Goal: Information Seeking & Learning: Find contact information

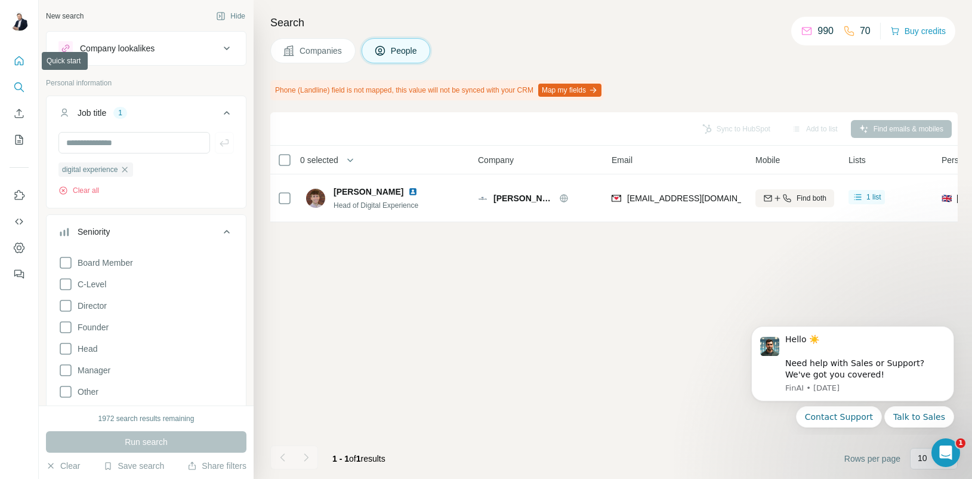
click at [15, 60] on icon "Quick start" at bounding box center [19, 60] width 9 height 9
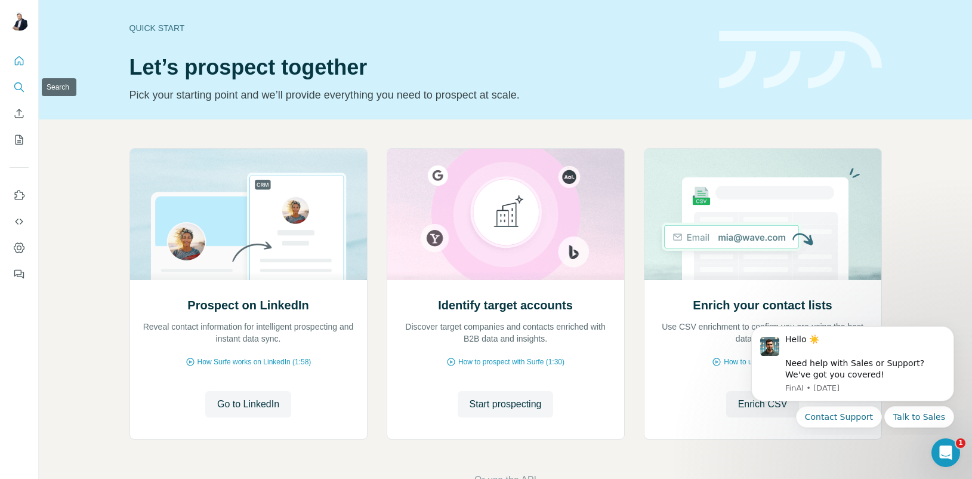
click at [16, 85] on icon "Search" at bounding box center [19, 87] width 12 height 12
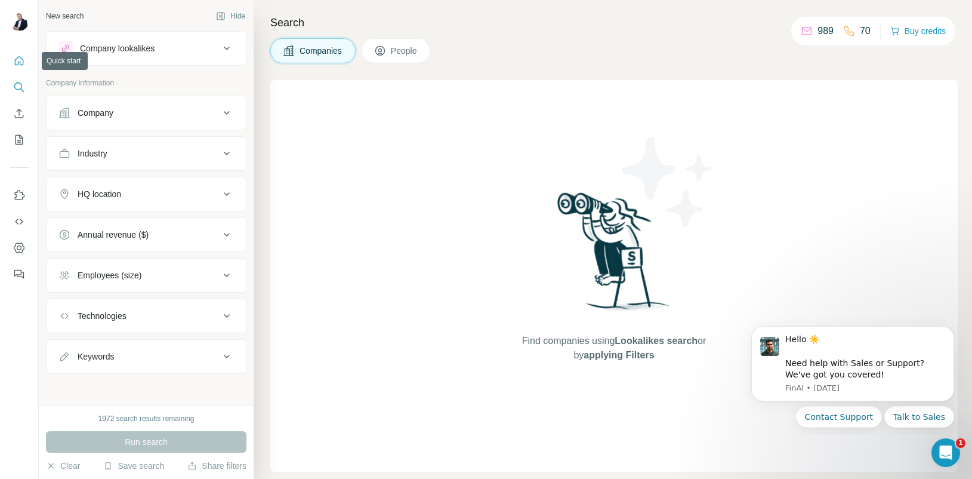
click at [17, 57] on icon "Quick start" at bounding box center [19, 60] width 9 height 9
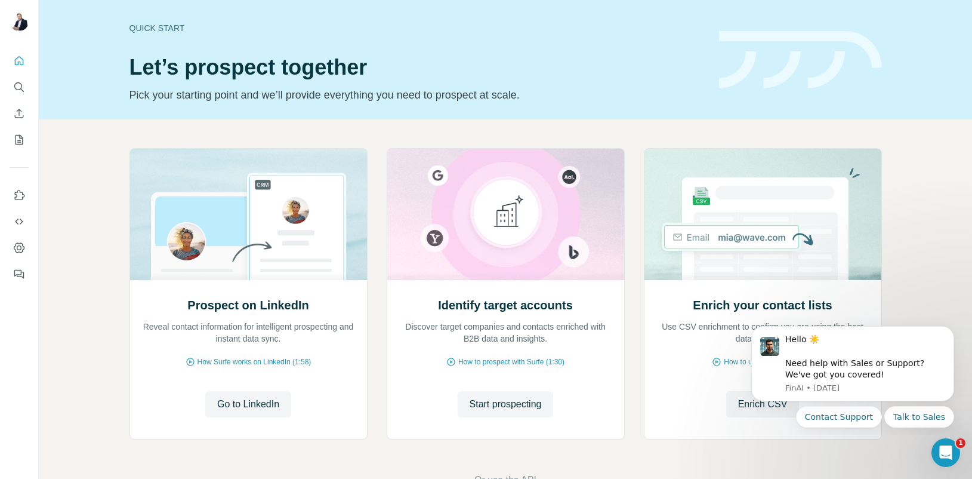
click at [23, 92] on icon "Search" at bounding box center [19, 87] width 12 height 12
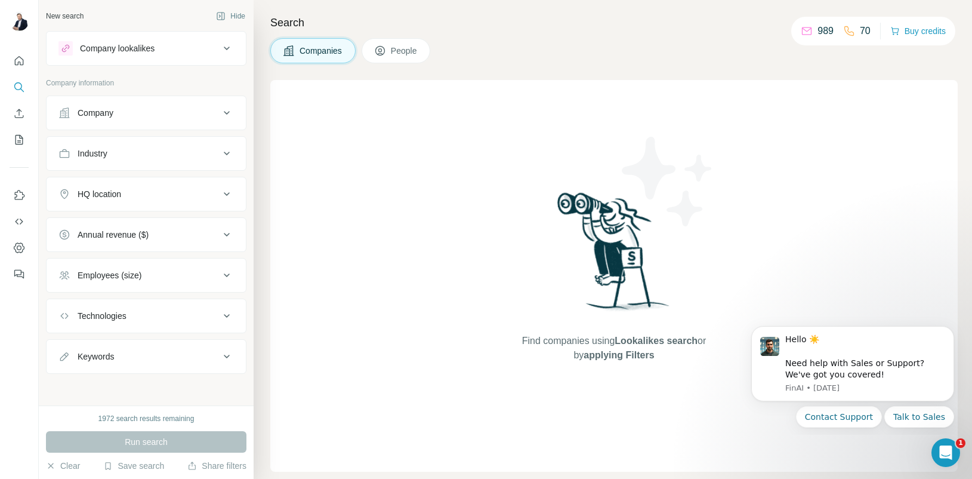
click at [143, 112] on div "Company" at bounding box center [138, 113] width 161 height 12
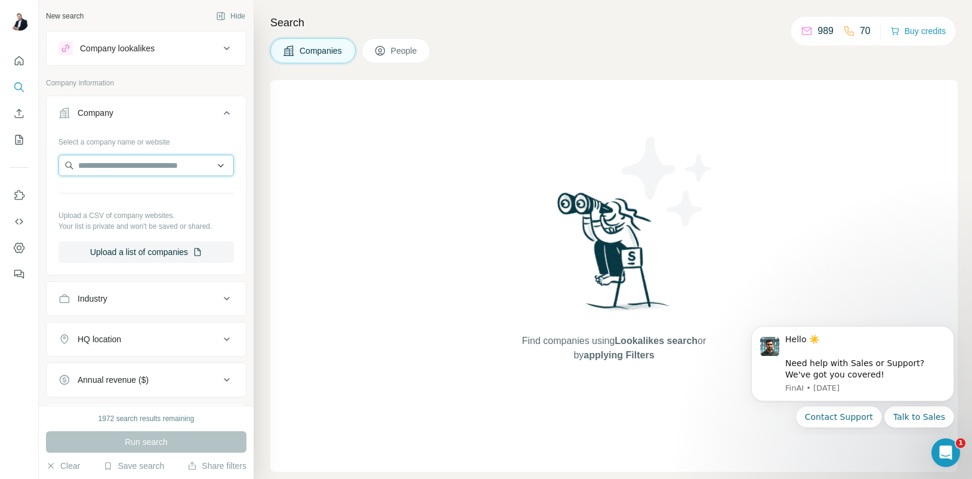
click at [142, 168] on input "text" at bounding box center [145, 165] width 175 height 21
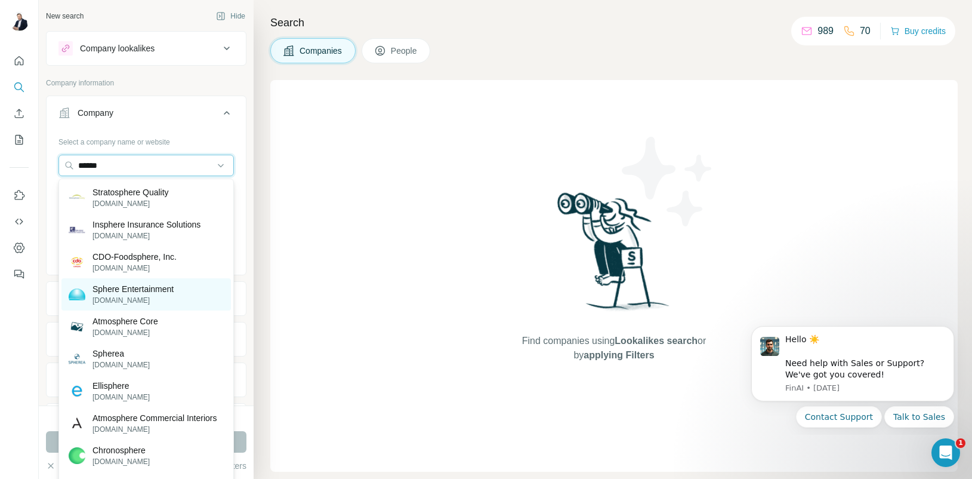
type input "******"
click at [138, 295] on p "[DOMAIN_NAME]" at bounding box center [132, 300] width 81 height 11
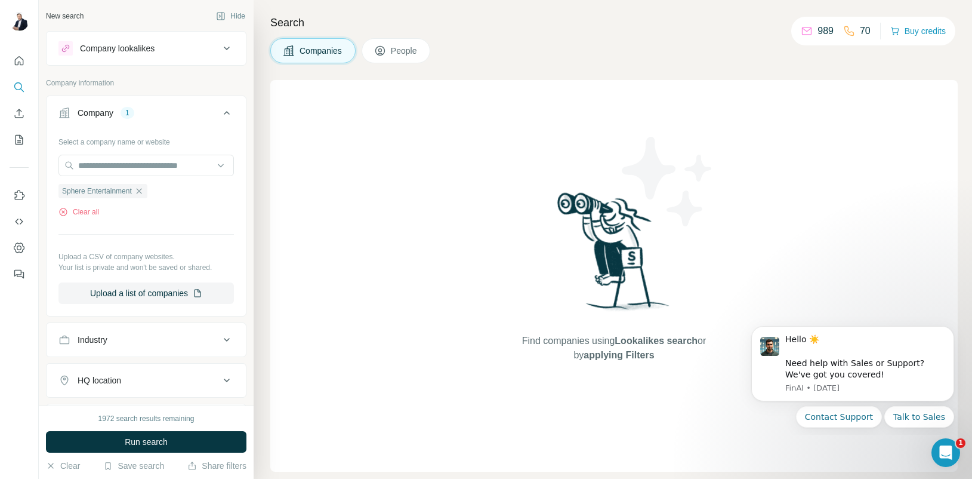
click at [404, 51] on span "People" at bounding box center [404, 51] width 27 height 12
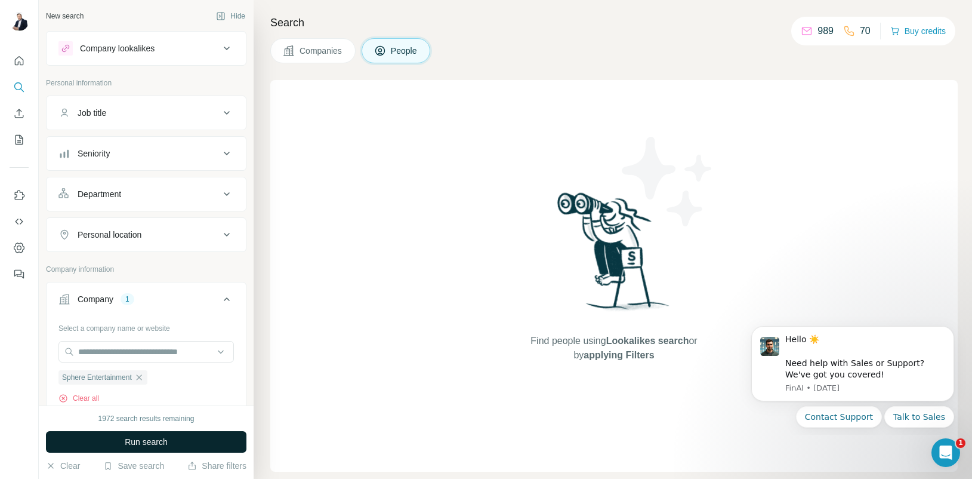
click at [132, 440] on span "Run search" at bounding box center [146, 442] width 43 height 12
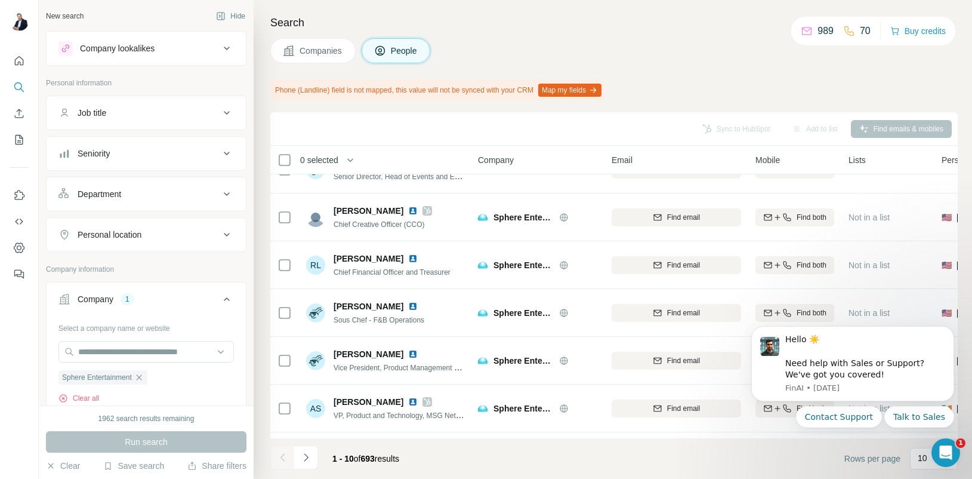
scroll to position [214, 0]
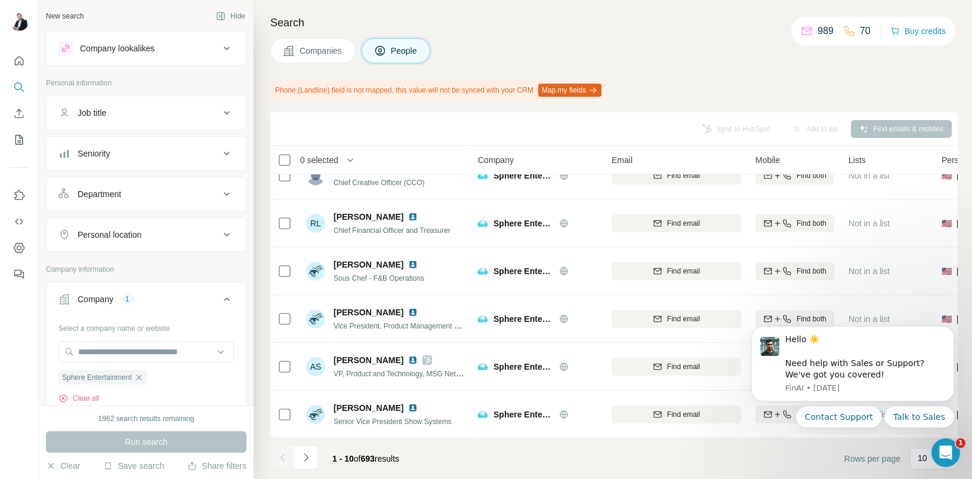
click at [139, 193] on div "Department" at bounding box center [138, 194] width 161 height 12
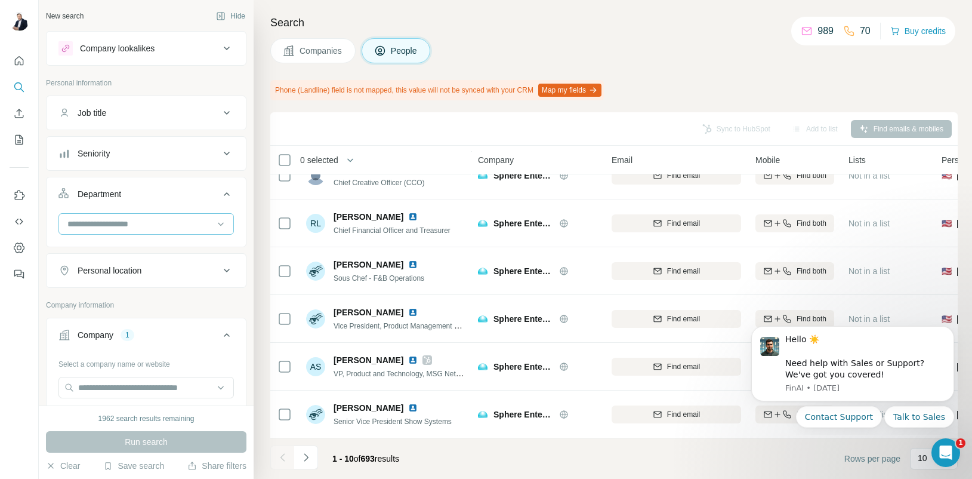
click at [135, 225] on input at bounding box center [139, 223] width 147 height 13
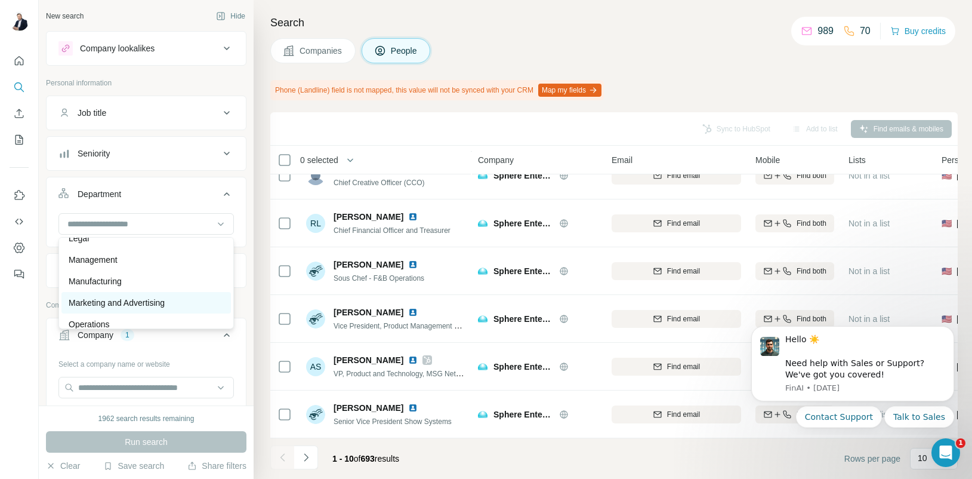
click at [120, 303] on p "Marketing and Advertising" at bounding box center [117, 303] width 96 height 12
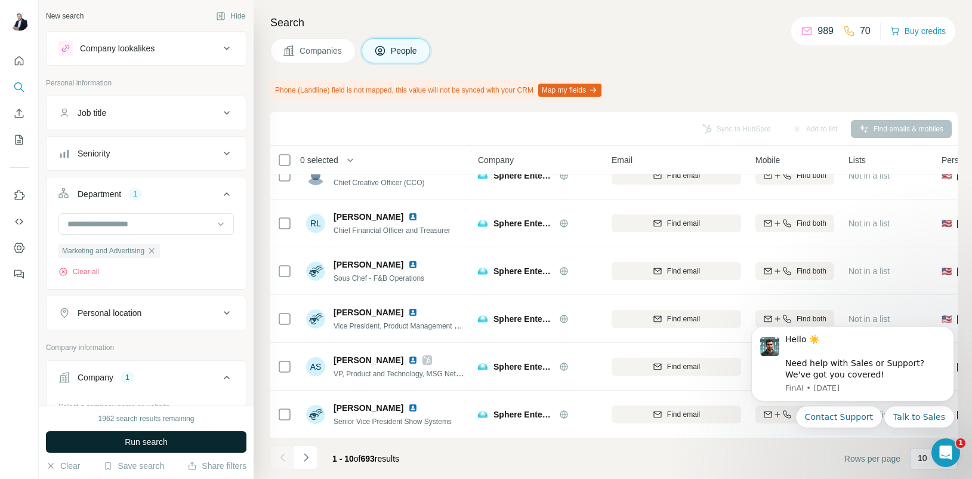
click at [140, 443] on span "Run search" at bounding box center [146, 442] width 43 height 12
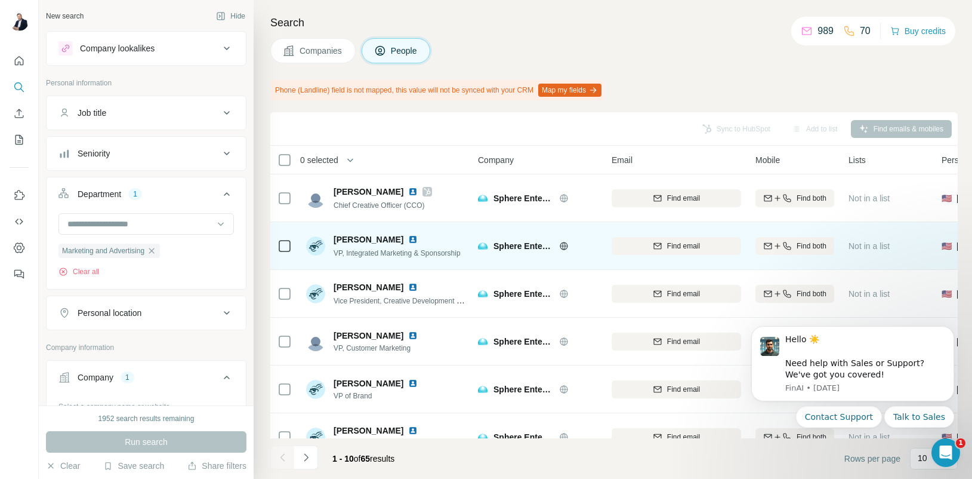
click at [408, 240] on img at bounding box center [413, 240] width 10 height 10
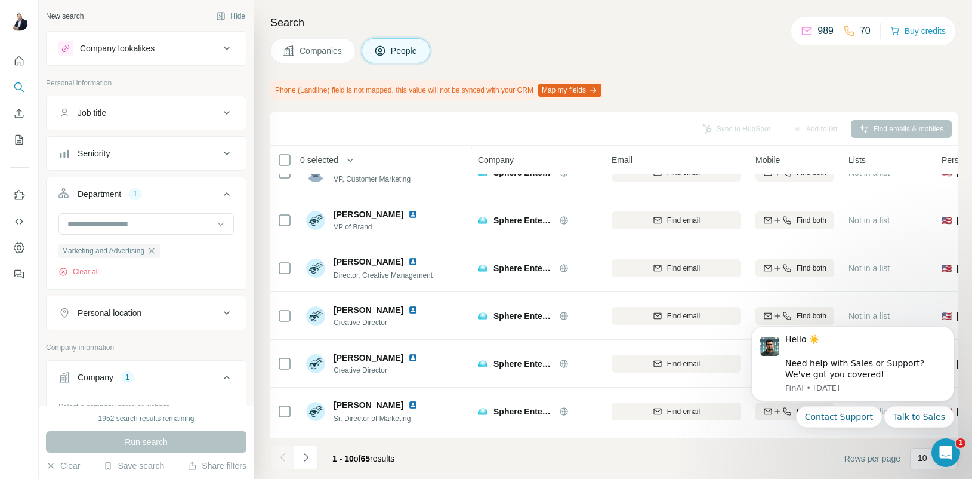
scroll to position [214, 0]
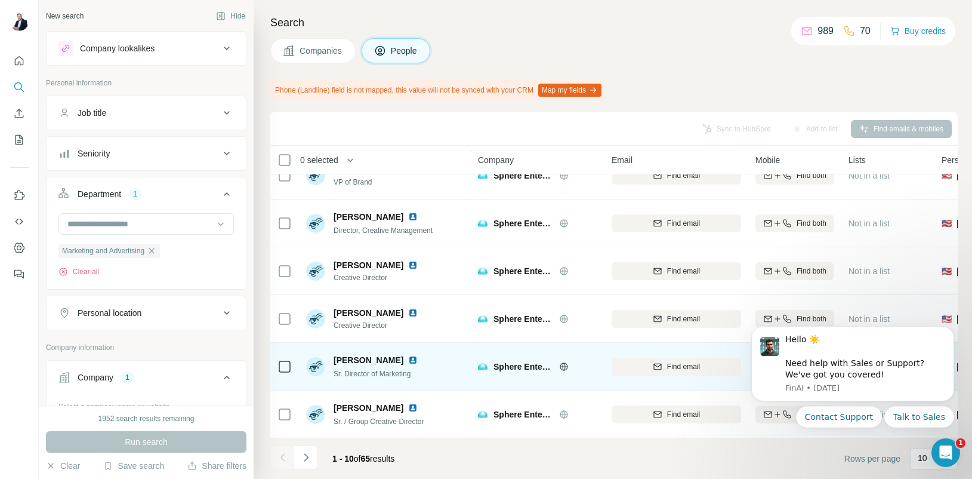
click at [418, 360] on img at bounding box center [413, 360] width 10 height 10
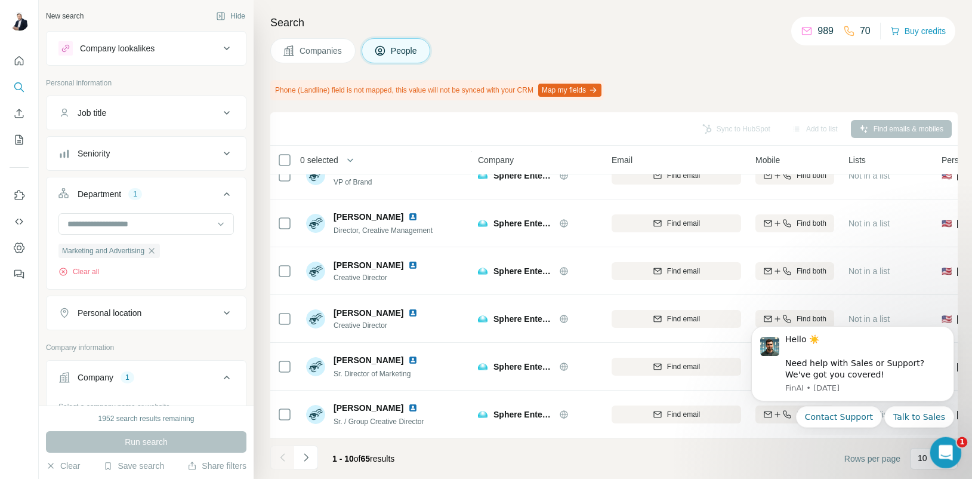
click at [945, 452] on icon "Open Intercom Messenger" at bounding box center [944, 451] width 20 height 20
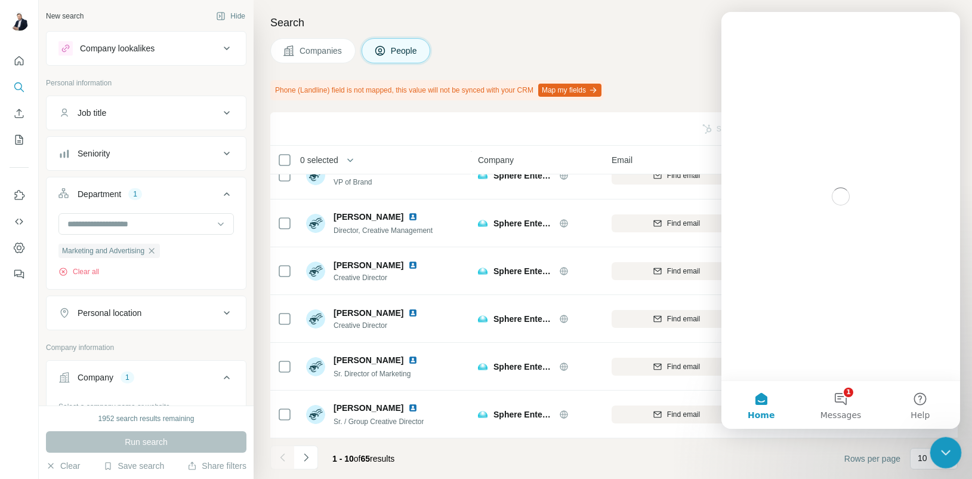
scroll to position [0, 0]
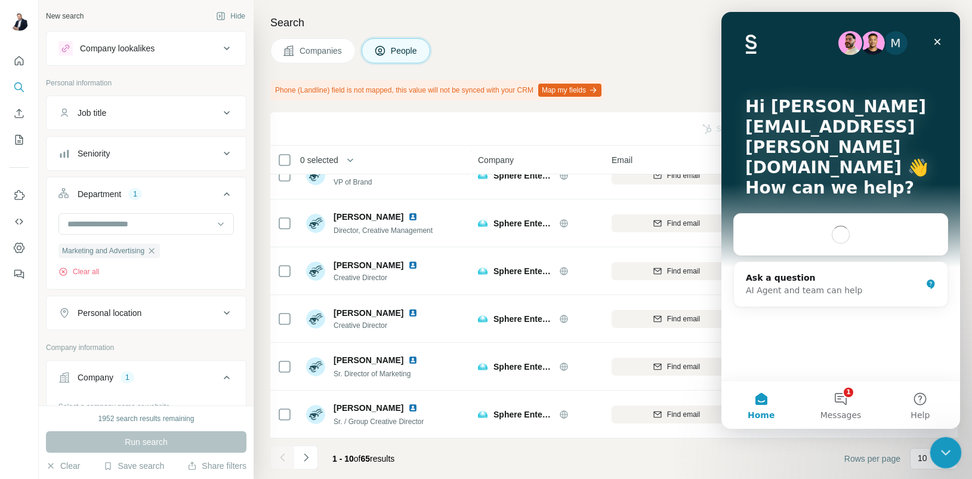
click at [945, 452] on icon "Close Intercom Messenger" at bounding box center [944, 450] width 14 height 14
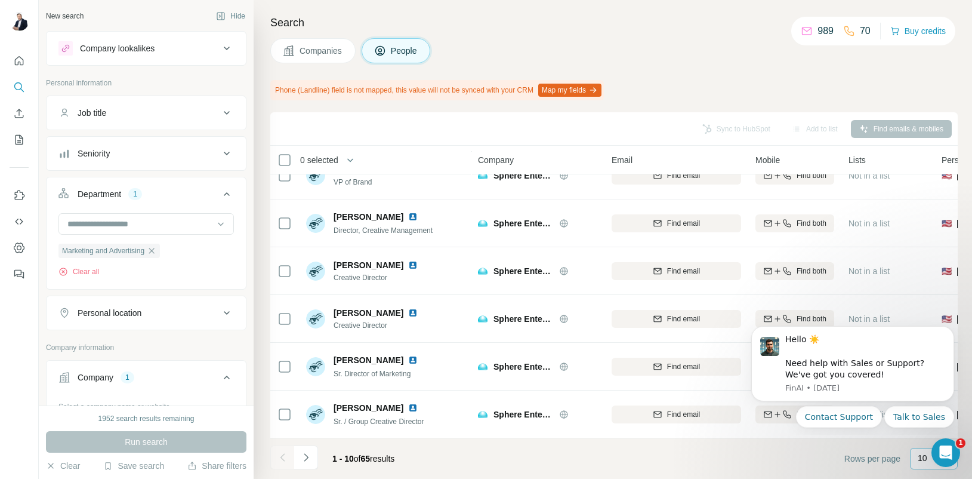
click at [926, 464] on div "10" at bounding box center [933, 458] width 30 height 20
click at [853, 459] on span "Rows per page" at bounding box center [872, 458] width 56 height 12
click at [307, 460] on icon "Navigate to next page" at bounding box center [306, 457] width 12 height 12
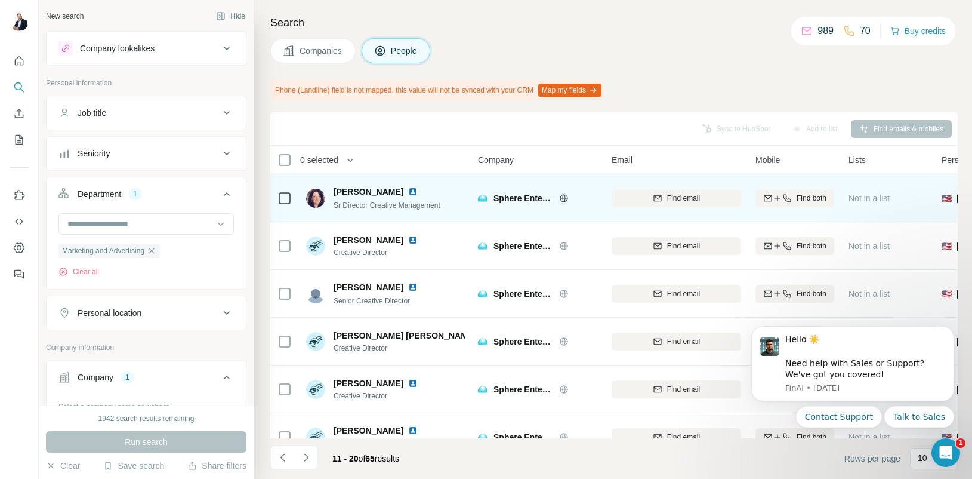
click at [418, 191] on img at bounding box center [413, 192] width 10 height 10
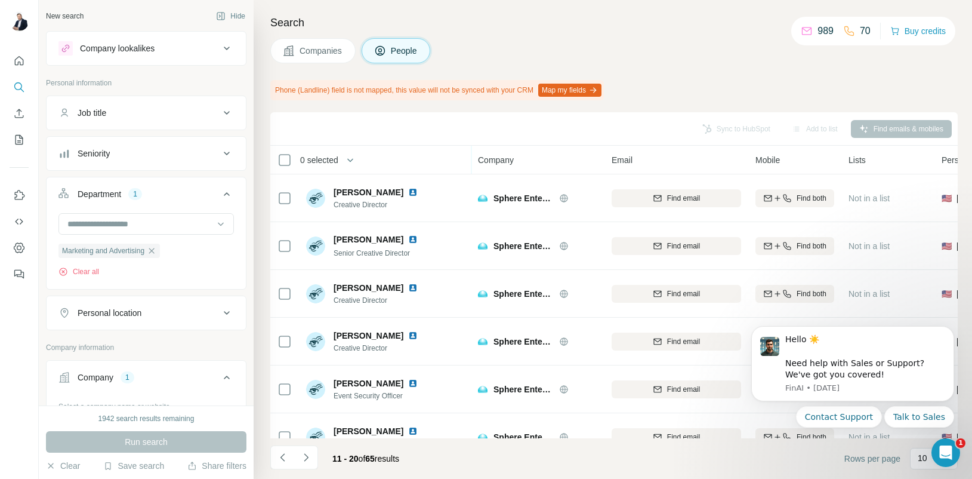
scroll to position [214, 0]
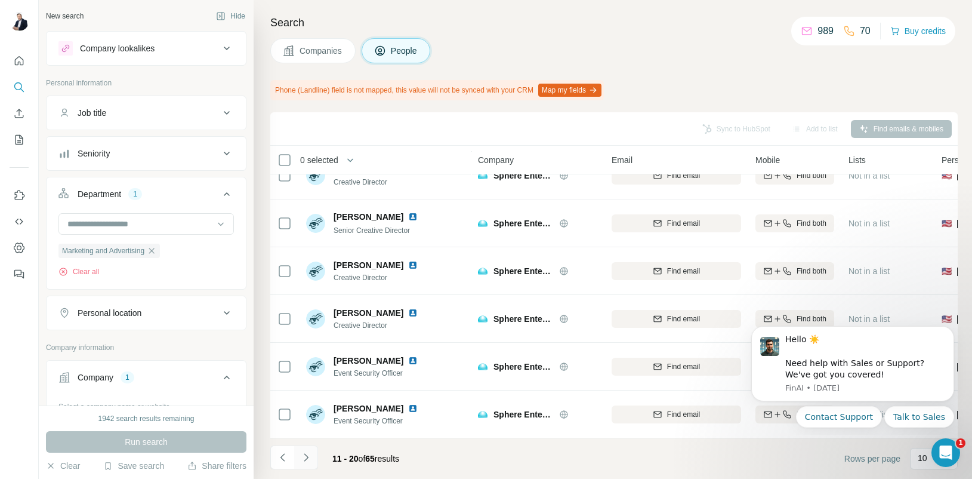
click at [312, 458] on button "Navigate to next page" at bounding box center [306, 457] width 24 height 24
click at [310, 460] on icon "Navigate to next page" at bounding box center [306, 457] width 12 height 12
click at [309, 457] on icon "Navigate to next page" at bounding box center [306, 457] width 12 height 12
click at [311, 457] on icon "Navigate to next page" at bounding box center [306, 457] width 12 height 12
click at [314, 455] on button "Navigate to next page" at bounding box center [306, 457] width 24 height 24
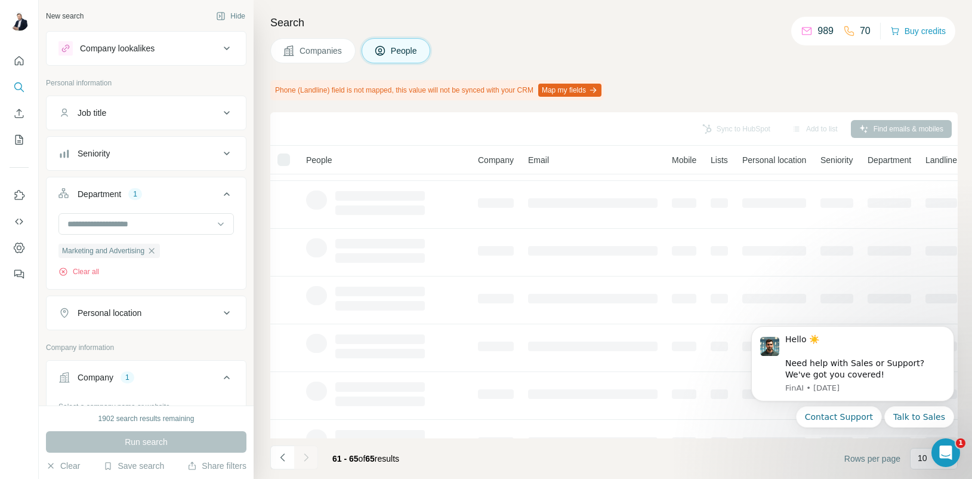
scroll to position [0, 0]
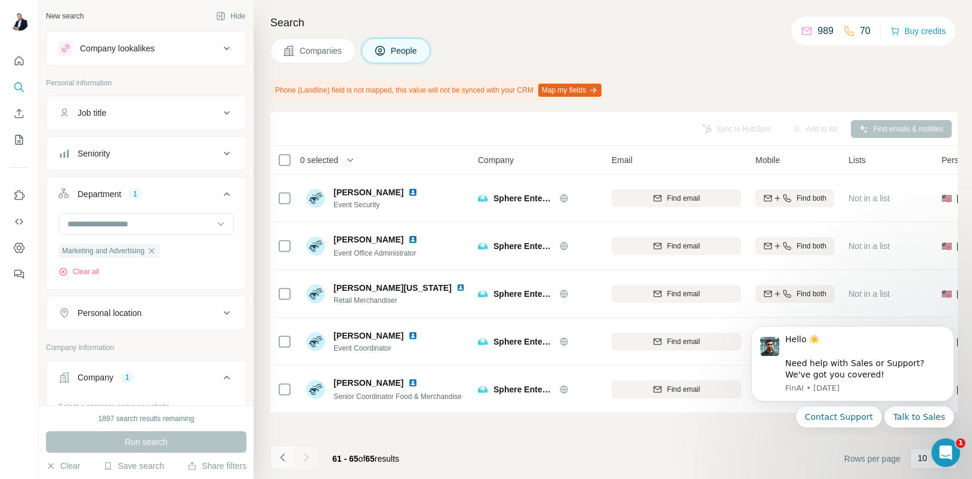
click at [288, 457] on icon "Navigate to previous page" at bounding box center [283, 457] width 12 height 12
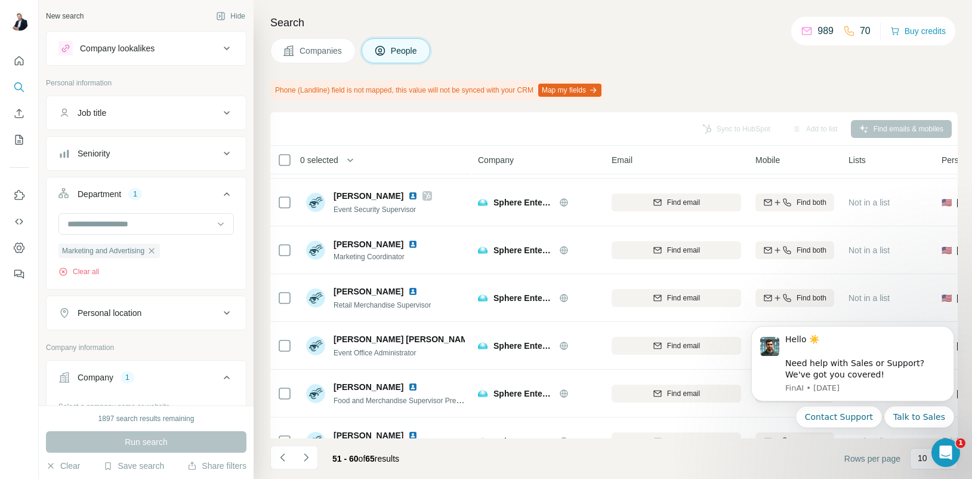
scroll to position [192, 0]
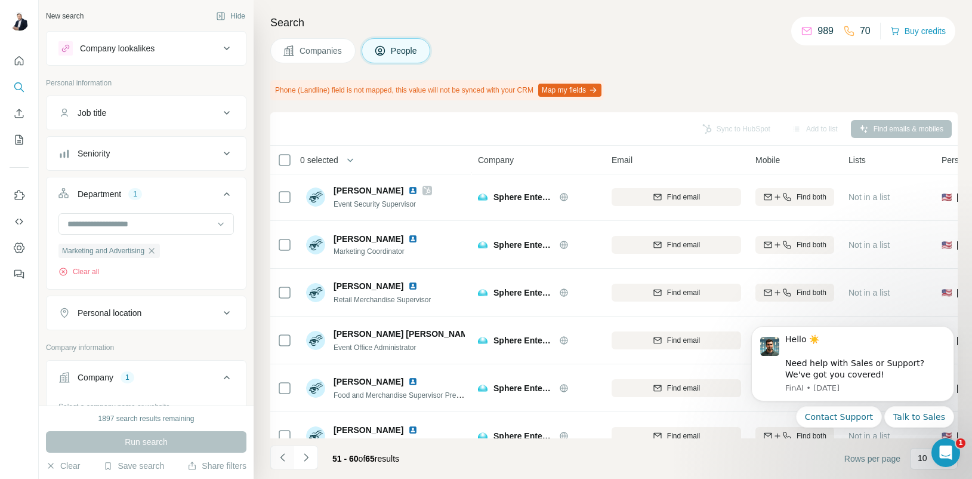
click at [279, 456] on icon "Navigate to previous page" at bounding box center [283, 457] width 12 height 12
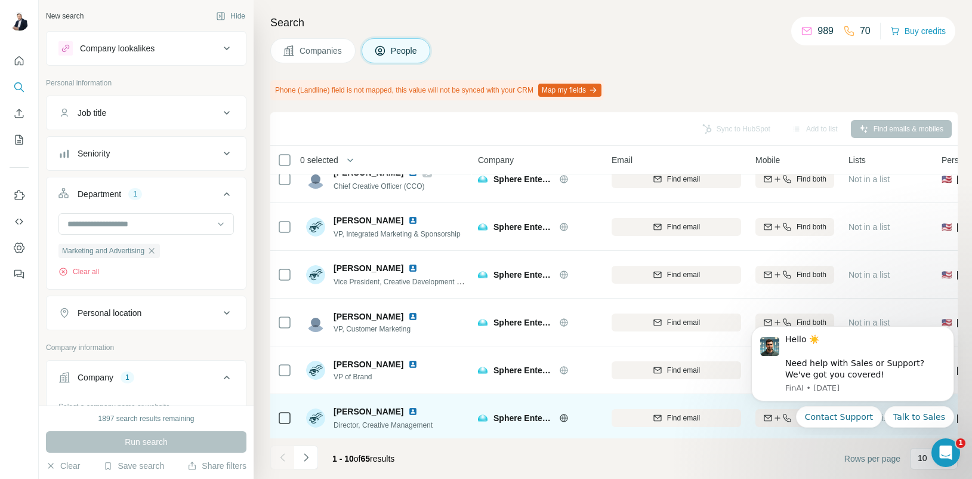
scroll to position [0, 0]
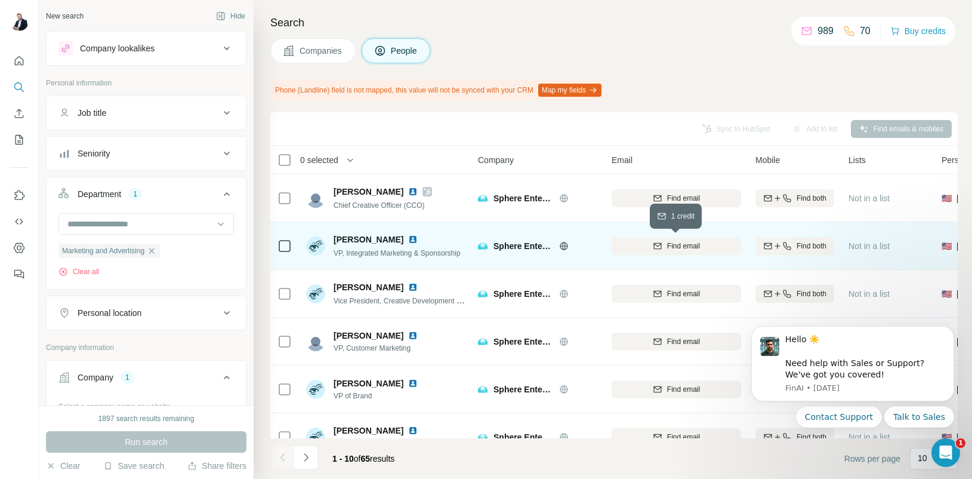
click at [703, 248] on div "Find email" at bounding box center [676, 245] width 129 height 11
